Goal: Task Accomplishment & Management: Manage account settings

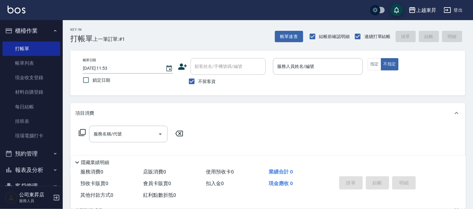
click at [8, 147] on button "預約管理" at bounding box center [32, 153] width 58 height 16
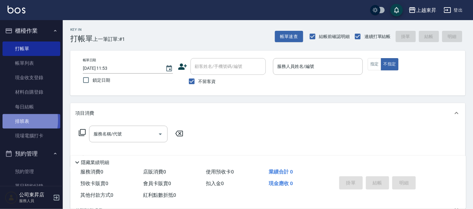
drag, startPoint x: 2, startPoint y: 120, endPoint x: 42, endPoint y: 126, distance: 40.6
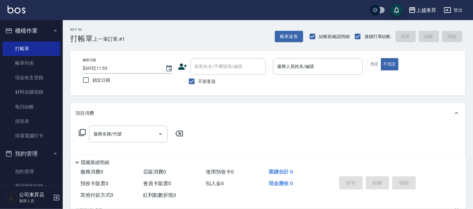
scroll to position [80, 0]
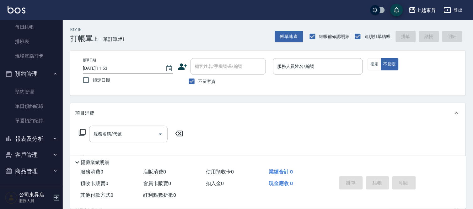
click at [40, 152] on button "客戶管理" at bounding box center [32, 155] width 58 height 16
click at [42, 155] on button "客戶管理" at bounding box center [32, 155] width 58 height 16
click at [306, 64] on input "服務人員姓名/編號" at bounding box center [318, 66] width 84 height 11
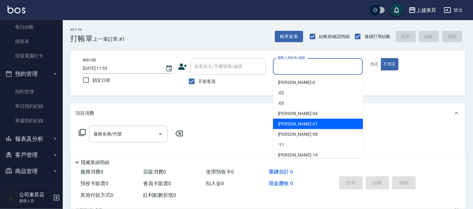
click at [286, 123] on span "榮松 -07" at bounding box center [298, 123] width 40 height 7
type input "榮松-07"
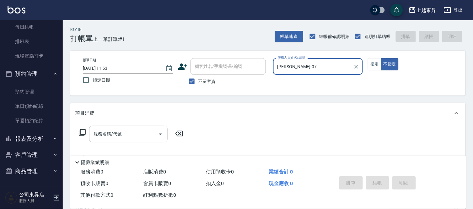
click at [118, 130] on div "服務名稱/代號 服務名稱/代號" at bounding box center [128, 133] width 78 height 17
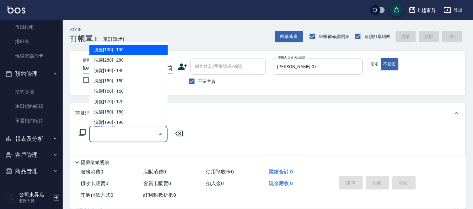
drag, startPoint x: 133, startPoint y: 48, endPoint x: 192, endPoint y: 129, distance: 99.8
click at [133, 51] on span "洗髮[100] - 100" at bounding box center [128, 50] width 78 height 10
type input "洗髮[100](201)"
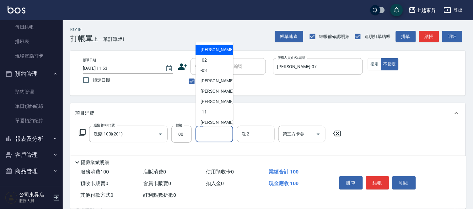
click at [203, 131] on input "洗-1" at bounding box center [214, 133] width 32 height 11
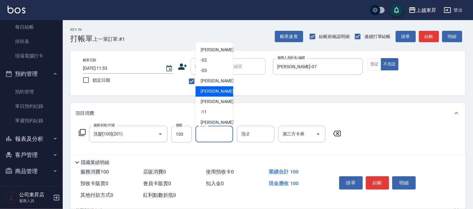
drag, startPoint x: 210, startPoint y: 88, endPoint x: 129, endPoint y: 112, distance: 84.3
click at [207, 90] on span "榮松 -07" at bounding box center [220, 91] width 40 height 7
type input "榮松-07"
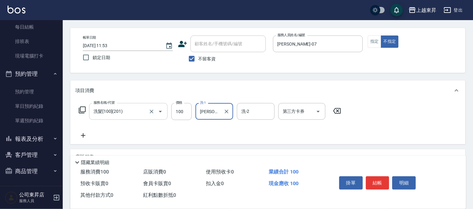
scroll to position [35, 0]
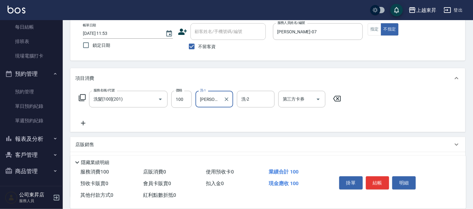
click at [82, 123] on icon at bounding box center [83, 123] width 4 height 4
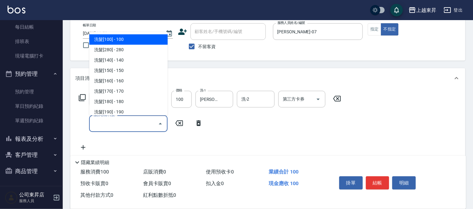
click at [99, 124] on input "服務名稱/代號" at bounding box center [123, 123] width 63 height 11
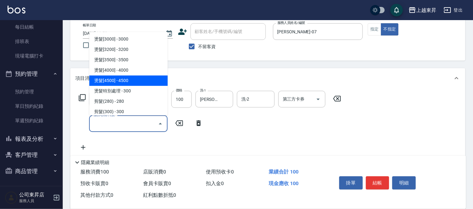
scroll to position [418, 0]
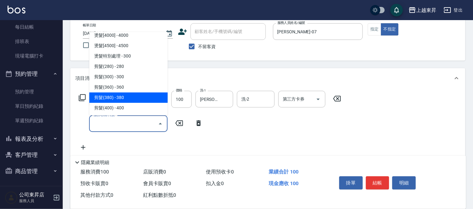
click at [122, 95] on span "剪髮(380) - 380" at bounding box center [128, 97] width 78 height 10
type input "剪髮(380)(404)"
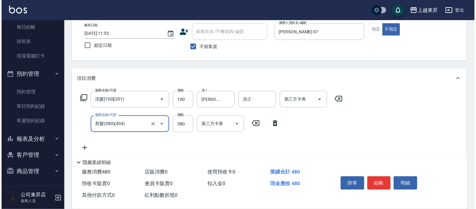
scroll to position [70, 0]
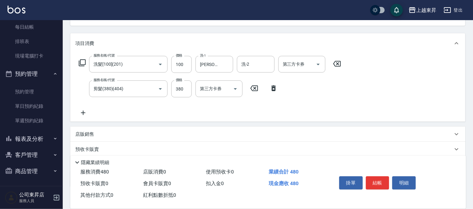
click at [83, 111] on icon at bounding box center [83, 113] width 16 height 8
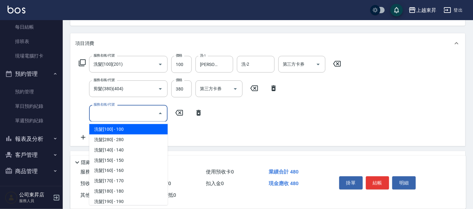
click at [97, 114] on input "服務名稱/代號" at bounding box center [123, 113] width 63 height 11
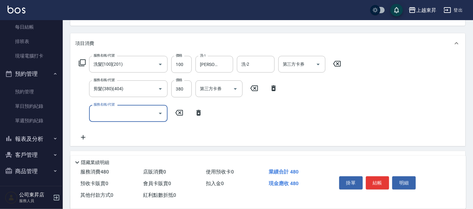
click at [97, 114] on input "服務名稱/代號" at bounding box center [123, 113] width 63 height 11
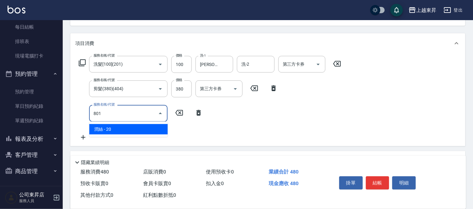
click at [152, 129] on span "潤絲 - 20" at bounding box center [128, 129] width 78 height 10
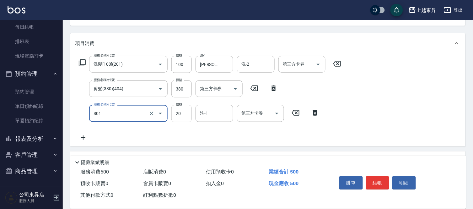
type input "潤絲(801)"
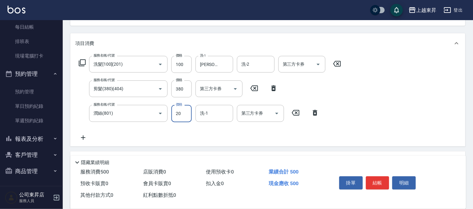
click at [177, 112] on input "20" at bounding box center [181, 113] width 20 height 17
type input "30"
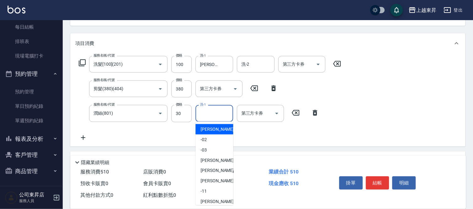
click at [212, 111] on input "洗-1" at bounding box center [214, 113] width 32 height 11
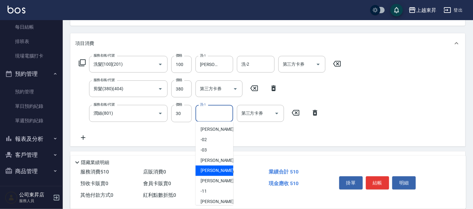
drag, startPoint x: 207, startPoint y: 168, endPoint x: 211, endPoint y: 166, distance: 4.0
click at [208, 168] on span "榮松 -07" at bounding box center [220, 170] width 40 height 7
type input "榮松-07"
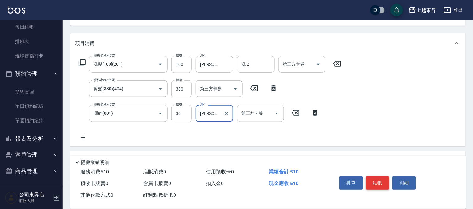
click at [377, 179] on button "結帳" at bounding box center [378, 182] width 24 height 13
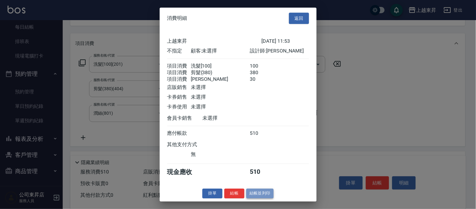
click at [254, 195] on button "結帳並列印" at bounding box center [259, 193] width 27 height 10
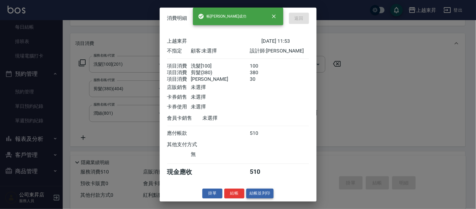
type input "2025/08/15 14:25"
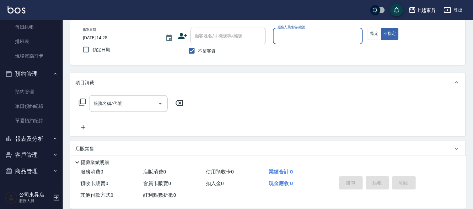
scroll to position [0, 0]
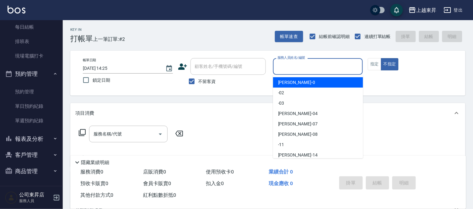
click at [290, 66] on input "服務人員姓名/編號" at bounding box center [318, 66] width 84 height 11
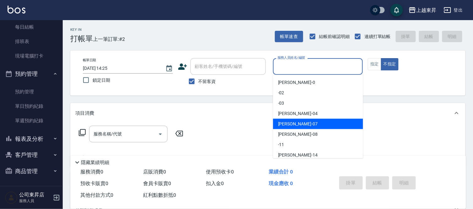
click at [295, 123] on div "榮松 -07" at bounding box center [318, 124] width 90 height 10
type input "榮松-07"
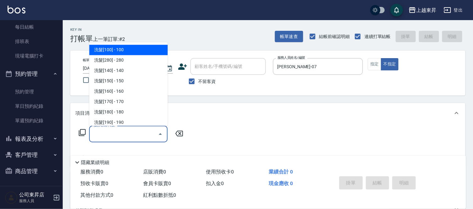
drag, startPoint x: 113, startPoint y: 132, endPoint x: 107, endPoint y: 134, distance: 6.4
click at [112, 132] on input "服務名稱/代號" at bounding box center [123, 133] width 63 height 11
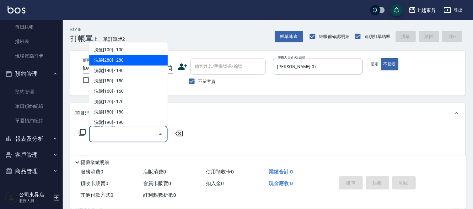
click at [124, 58] on span "洗髮[280] - 280" at bounding box center [128, 60] width 78 height 10
type input "洗髮[280](202)"
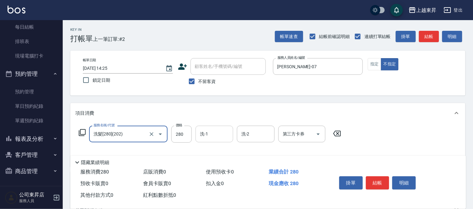
click at [211, 134] on input "洗-1" at bounding box center [214, 133] width 32 height 11
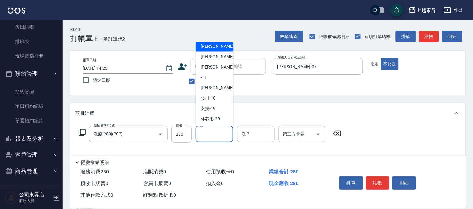
scroll to position [70, 0]
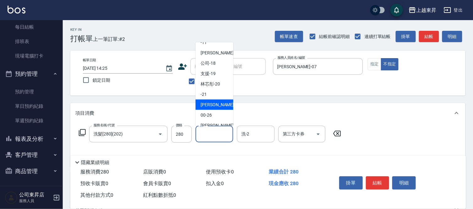
click at [206, 103] on span "張方漪 -22" at bounding box center [220, 104] width 40 height 7
type input "張方漪-22"
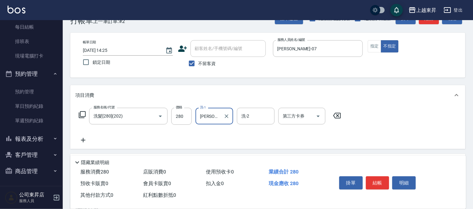
scroll to position [35, 0]
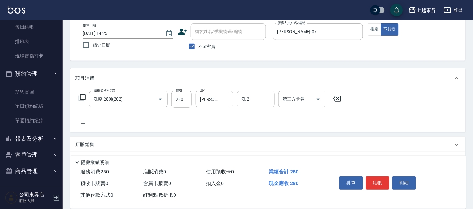
click at [83, 121] on icon at bounding box center [83, 123] width 4 height 4
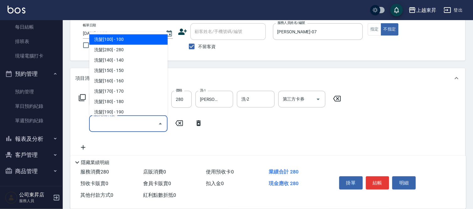
click at [93, 120] on input "服務名稱/代號" at bounding box center [123, 123] width 63 height 11
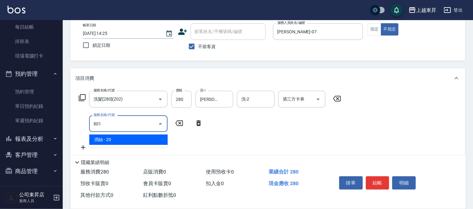
click at [152, 141] on span "潤絲 - 20" at bounding box center [128, 139] width 78 height 10
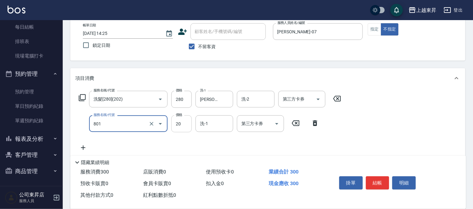
type input "潤絲(801)"
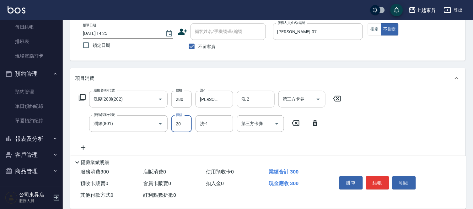
click at [176, 122] on input "20" at bounding box center [181, 123] width 20 height 17
click at [178, 120] on input "20" at bounding box center [181, 123] width 20 height 17
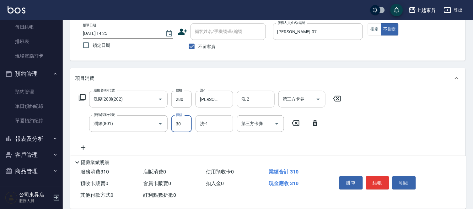
type input "30"
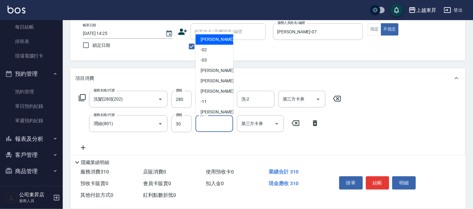
drag, startPoint x: 214, startPoint y: 123, endPoint x: 211, endPoint y: 121, distance: 3.5
click at [214, 122] on input "洗-1" at bounding box center [214, 123] width 32 height 11
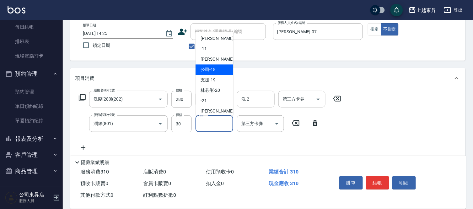
scroll to position [70, 0]
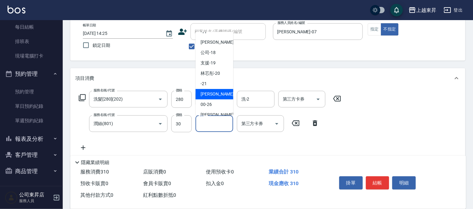
drag, startPoint x: 214, startPoint y: 92, endPoint x: 215, endPoint y: 98, distance: 5.9
click at [214, 93] on span "張方漪 -22" at bounding box center [220, 94] width 40 height 7
type input "張方漪-22"
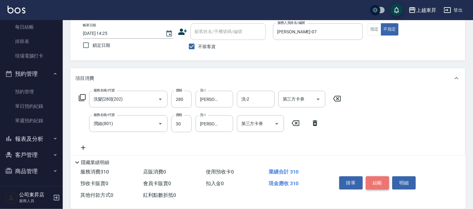
click at [377, 179] on button "結帳" at bounding box center [378, 182] width 24 height 13
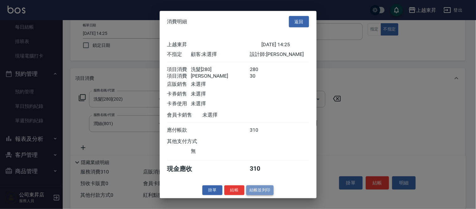
click at [260, 194] on button "結帳並列印" at bounding box center [259, 190] width 27 height 10
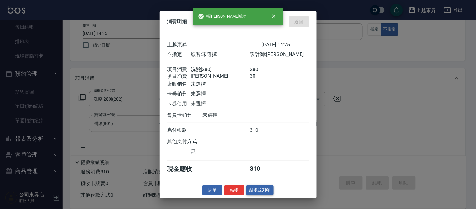
type input "2025/08/15 14:26"
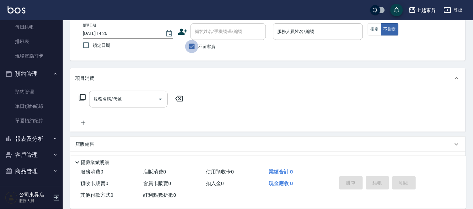
click at [198, 45] on input "不留客資" at bounding box center [191, 46] width 13 height 13
click at [210, 33] on input "顧客姓名/手機號碼/編號" at bounding box center [223, 31] width 60 height 11
drag, startPoint x: 365, startPoint y: 71, endPoint x: 173, endPoint y: 77, distance: 193.0
click at [365, 71] on div "項目消費" at bounding box center [267, 78] width 395 height 20
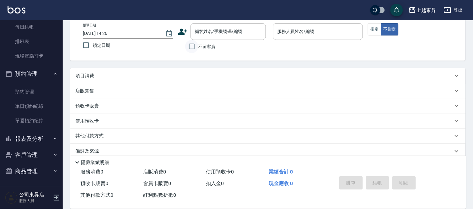
click at [196, 45] on input "不留客資" at bounding box center [191, 46] width 13 height 13
checkbox input "true"
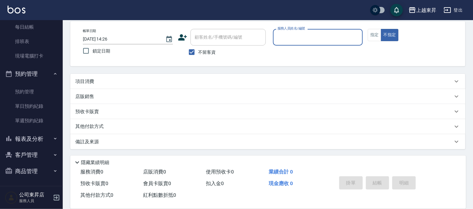
scroll to position [29, 0]
click at [285, 35] on input "服務人員姓名/編號" at bounding box center [318, 37] width 84 height 11
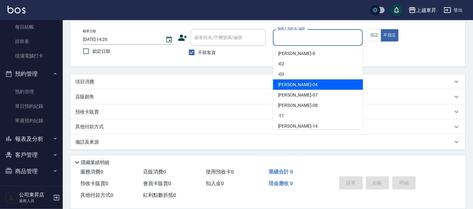
click at [302, 86] on div "李怡君 -04" at bounding box center [318, 84] width 90 height 10
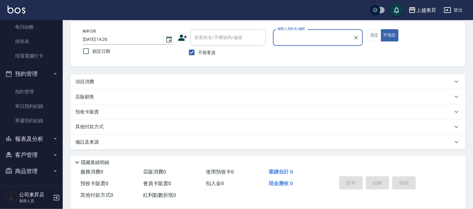
type input "李怡君-04"
click at [374, 37] on button "指定" at bounding box center [374, 35] width 13 height 12
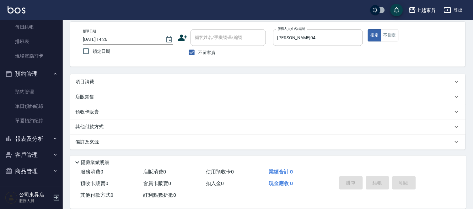
click at [74, 87] on div "項目消費" at bounding box center [267, 81] width 395 height 15
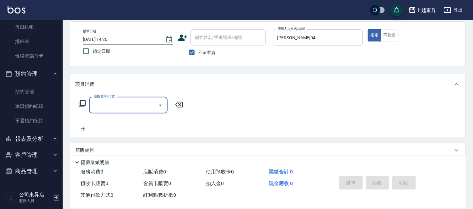
scroll to position [0, 0]
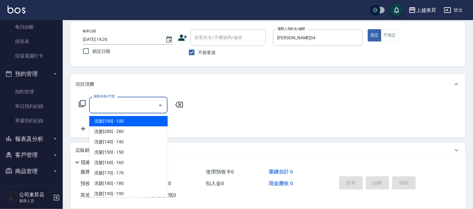
click at [130, 104] on input "服務名稱/代號" at bounding box center [123, 104] width 63 height 11
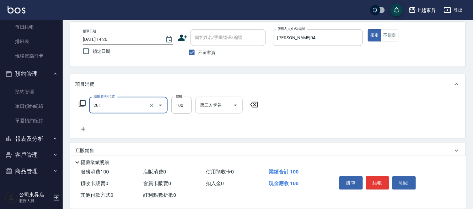
type input "洗髮[100](201)"
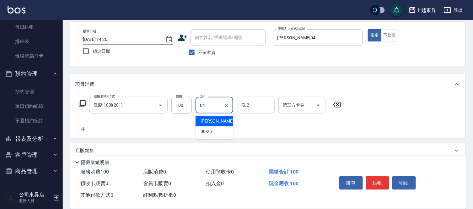
type input "李怡君-04"
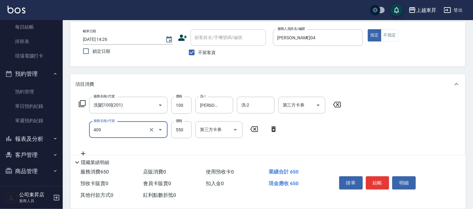
type input "剪髮(550)(409)"
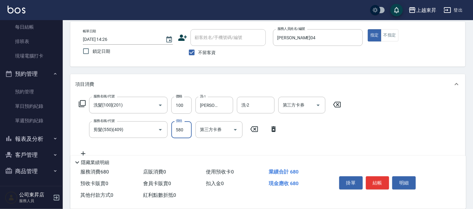
type input "580"
click at [374, 179] on button "結帳" at bounding box center [378, 182] width 24 height 13
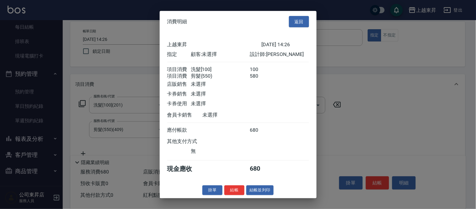
click at [261, 195] on button "結帳並列印" at bounding box center [259, 190] width 27 height 10
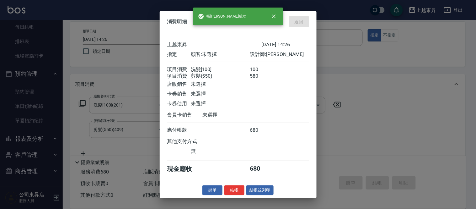
type input "2025/08/15 14:27"
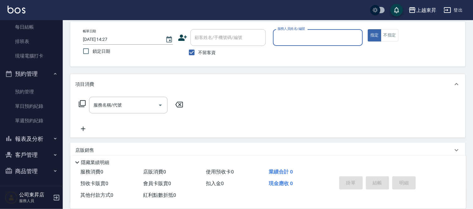
click at [202, 52] on span "不留客資" at bounding box center [207, 52] width 18 height 7
click at [198, 52] on input "不留客資" at bounding box center [191, 52] width 13 height 13
checkbox input "false"
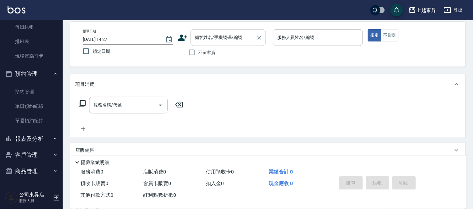
click at [214, 42] on input "顧客姓名/手機號碼/編號" at bounding box center [223, 37] width 60 height 11
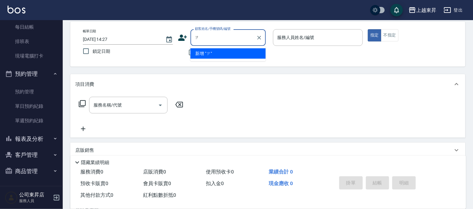
type input "ㄗˊ"
type input "子"
type input "資"
type input "自"
click at [240, 55] on li "張紫齡/0939698266/40176" at bounding box center [227, 53] width 75 height 10
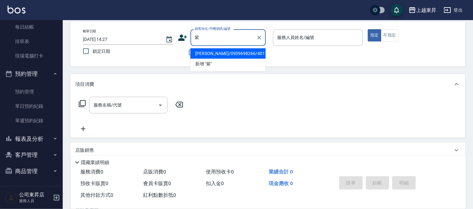
type input "張紫齡/0939698266/40176"
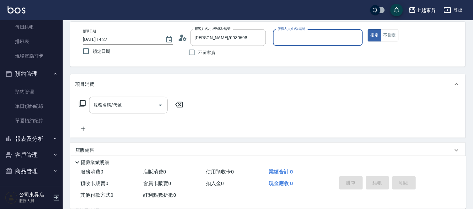
type input "李怡君-04"
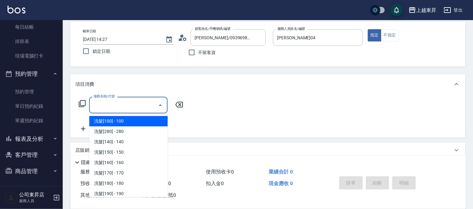
drag, startPoint x: 114, startPoint y: 101, endPoint x: 98, endPoint y: 94, distance: 17.7
click at [115, 102] on div "服務名稱/代號 服務名稱/代號" at bounding box center [128, 105] width 78 height 17
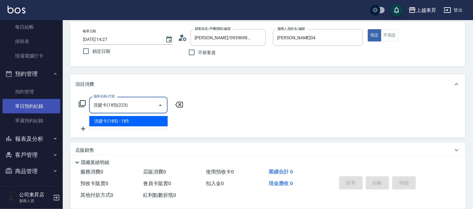
type input "洗髮卡(185)(223)"
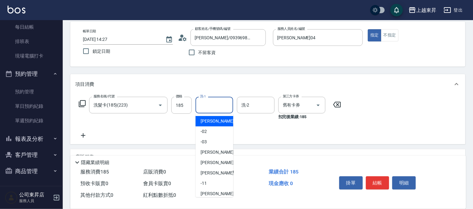
click at [206, 108] on input "洗-1" at bounding box center [214, 104] width 32 height 11
type input "李怡君-04"
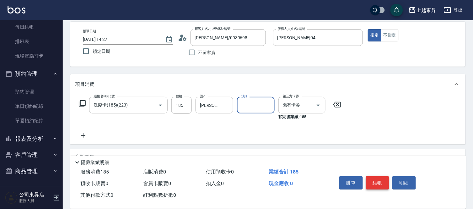
click at [383, 178] on button "結帳" at bounding box center [378, 182] width 24 height 13
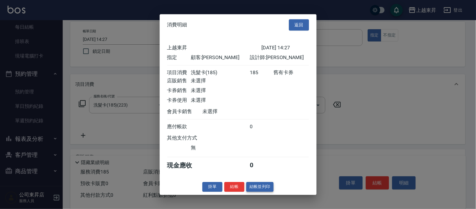
click at [259, 191] on button "結帳並列印" at bounding box center [259, 187] width 27 height 10
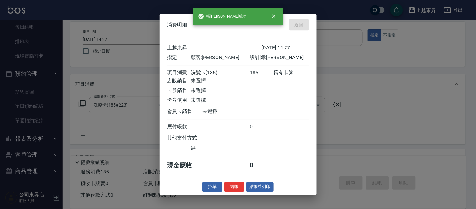
type input "2025/08/15 14:28"
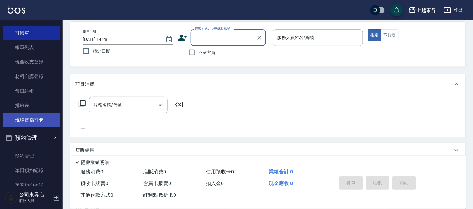
scroll to position [10, 0]
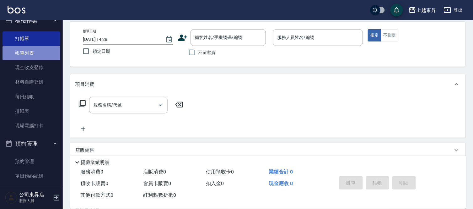
click at [48, 57] on link "帳單列表" at bounding box center [32, 53] width 58 height 14
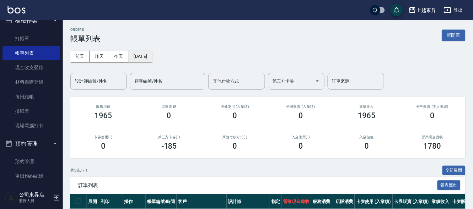
click at [140, 57] on button "2025/08/15" at bounding box center [140, 57] width 24 height 12
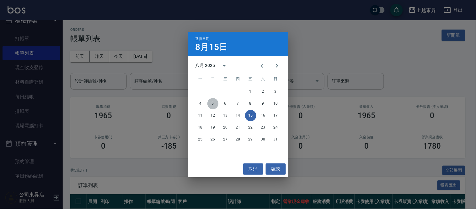
click at [214, 104] on button "5" at bounding box center [212, 103] width 11 height 11
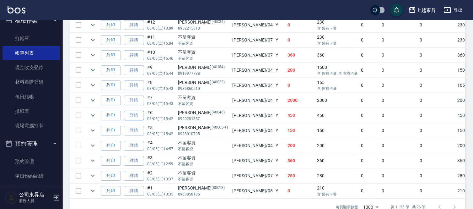
scroll to position [388, 0]
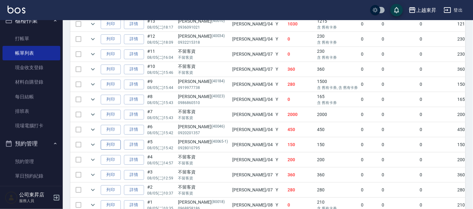
click at [109, 144] on button "列印" at bounding box center [111, 145] width 20 height 10
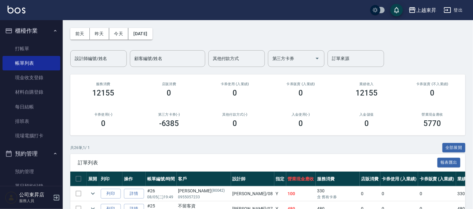
scroll to position [0, 0]
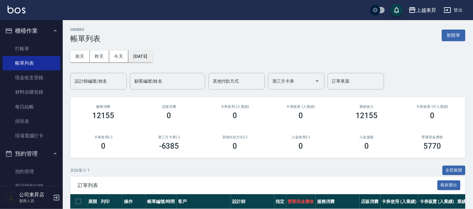
click at [149, 55] on button "2025/08/05" at bounding box center [140, 57] width 24 height 12
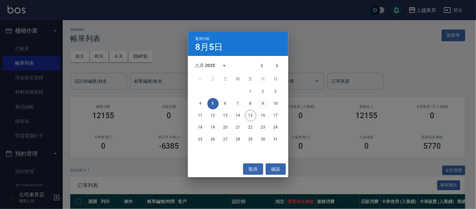
click at [261, 103] on button "9" at bounding box center [263, 103] width 11 height 11
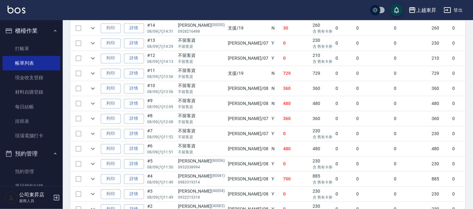
scroll to position [279, 0]
click at [112, 71] on button "列印" at bounding box center [111, 73] width 20 height 10
click at [114, 61] on button "列印" at bounding box center [111, 58] width 20 height 10
click at [118, 45] on button "列印" at bounding box center [111, 43] width 20 height 10
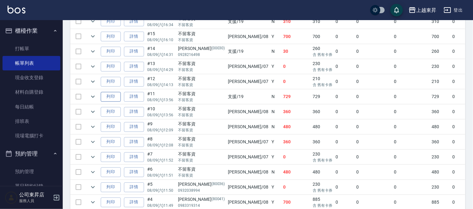
scroll to position [244, 0]
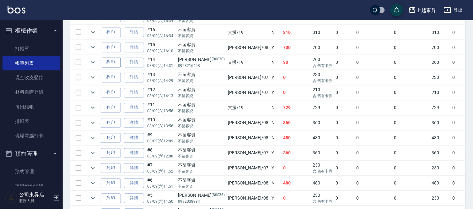
click at [112, 62] on button "列印" at bounding box center [111, 63] width 20 height 10
click at [104, 48] on button "列印" at bounding box center [111, 48] width 20 height 10
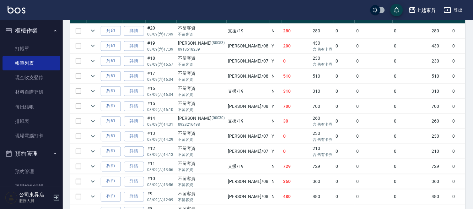
scroll to position [139, 0]
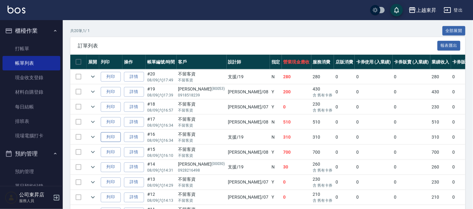
click at [108, 139] on button "列印" at bounding box center [111, 137] width 20 height 10
click at [107, 120] on button "列印" at bounding box center [111, 122] width 20 height 10
click at [109, 106] on button "列印" at bounding box center [111, 107] width 20 height 10
click at [114, 90] on button "列印" at bounding box center [111, 92] width 20 height 10
click at [108, 77] on button "列印" at bounding box center [111, 77] width 20 height 10
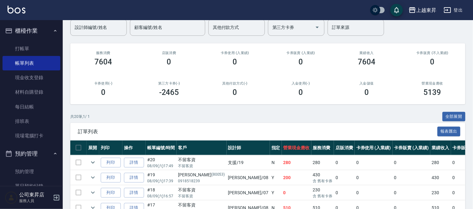
scroll to position [0, 0]
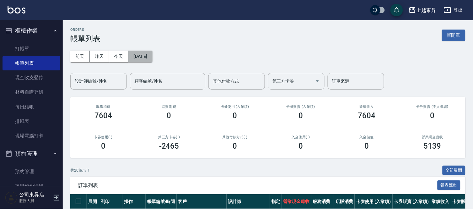
click at [152, 56] on button "2025/08/09" at bounding box center [140, 57] width 24 height 12
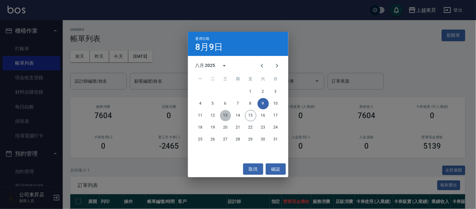
click at [224, 114] on button "13" at bounding box center [225, 115] width 11 height 11
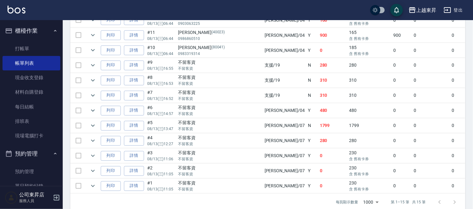
scroll to position [244, 0]
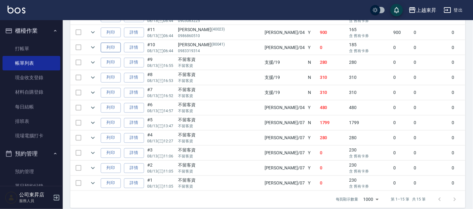
click at [116, 47] on button "列印" at bounding box center [111, 48] width 20 height 10
click at [114, 32] on button "列印" at bounding box center [111, 33] width 20 height 10
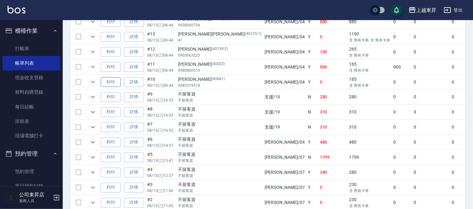
scroll to position [209, 0]
click at [111, 52] on button "列印" at bounding box center [111, 52] width 20 height 10
click at [111, 35] on button "列印" at bounding box center [111, 37] width 20 height 10
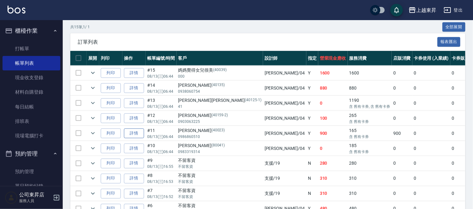
scroll to position [139, 0]
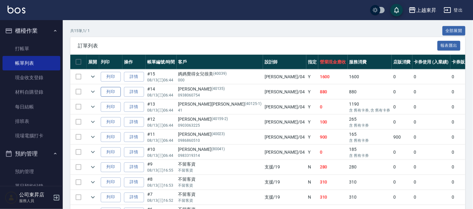
click at [114, 91] on button "列印" at bounding box center [111, 92] width 20 height 10
click at [112, 73] on button "列印" at bounding box center [111, 77] width 20 height 10
click at [18, 47] on link "打帳單" at bounding box center [32, 48] width 58 height 14
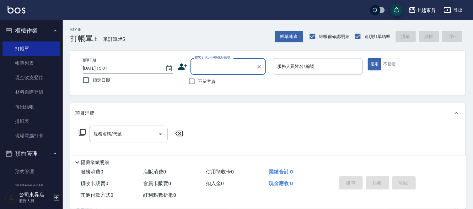
click at [204, 83] on span "不留客資" at bounding box center [207, 81] width 18 height 7
click at [198, 83] on input "不留客資" at bounding box center [191, 81] width 13 height 13
checkbox input "true"
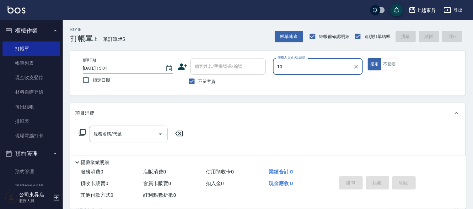
type input "10"
click at [368, 58] on button "指定" at bounding box center [374, 64] width 13 height 12
type button "true"
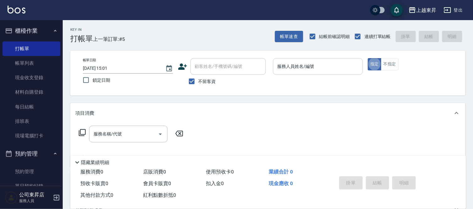
click at [304, 65] on input "服務人員姓名/編號" at bounding box center [318, 66] width 84 height 11
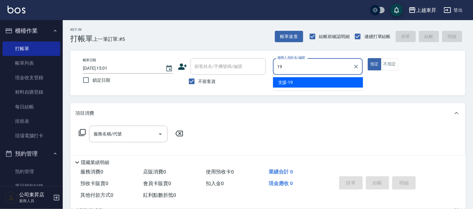
type input "支援-19"
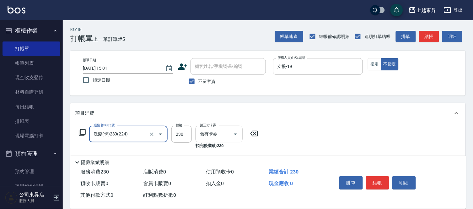
type input "洗髮(卡)230(224)"
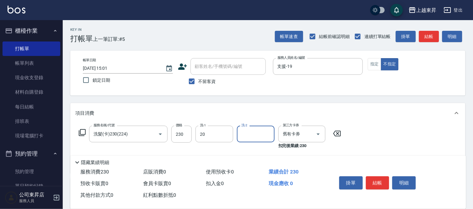
type input "林芯彤-20"
click at [375, 177] on div "掛單 結帳 明細" at bounding box center [378, 183] width 82 height 20
click at [375, 177] on button "結帳" at bounding box center [378, 182] width 24 height 13
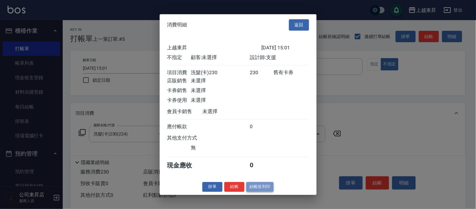
click at [264, 191] on button "結帳並列印" at bounding box center [259, 187] width 27 height 10
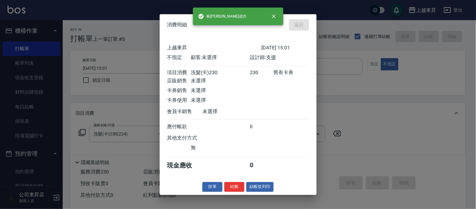
type input "2025/08/15 15:02"
